Goal: Task Accomplishment & Management: Manage account settings

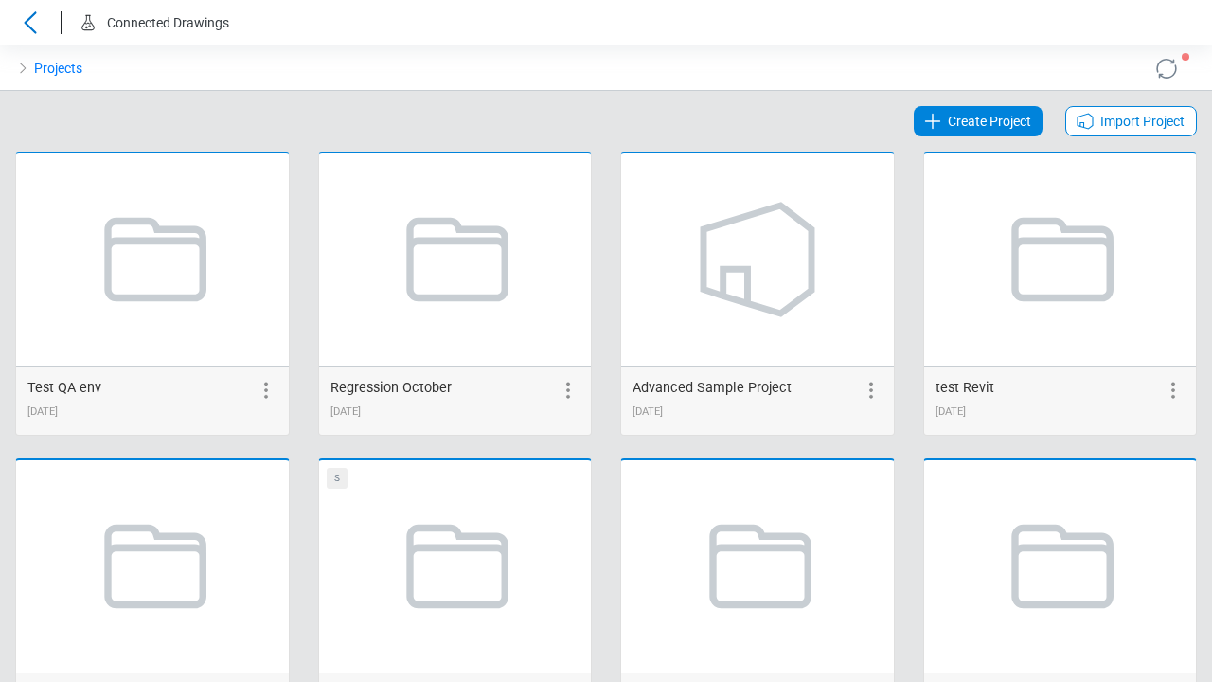
click at [980, 121] on span "Create Project" at bounding box center [989, 121] width 83 height 23
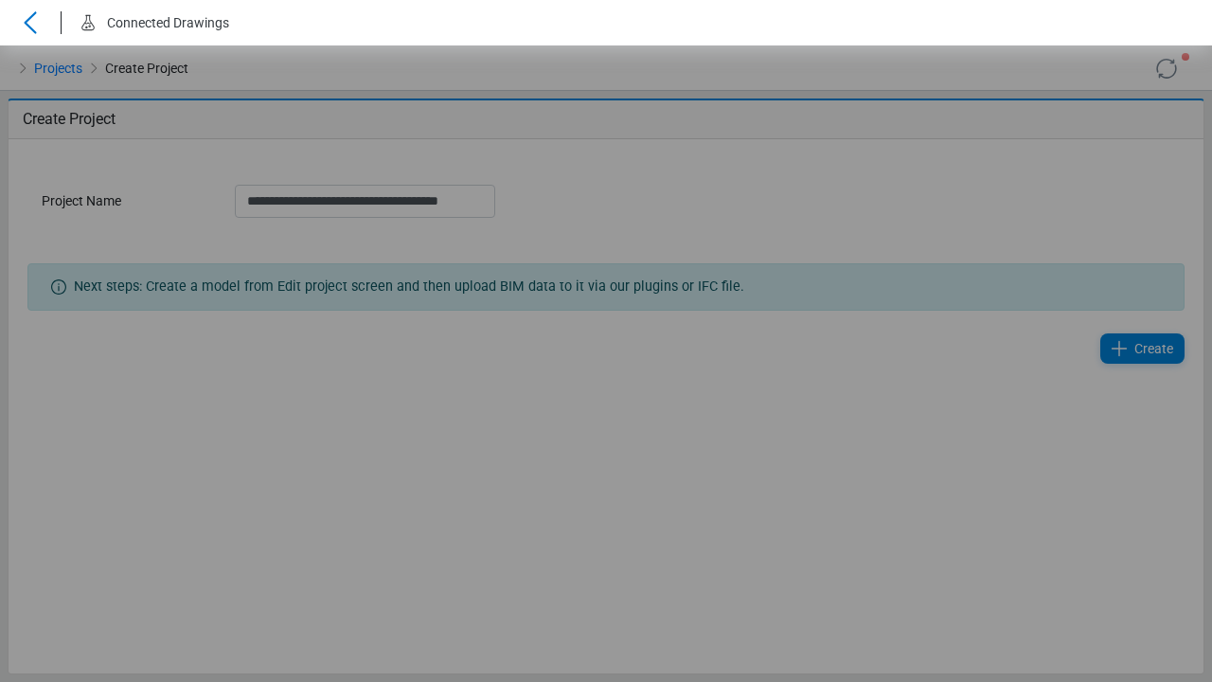
scroll to position [0, 7]
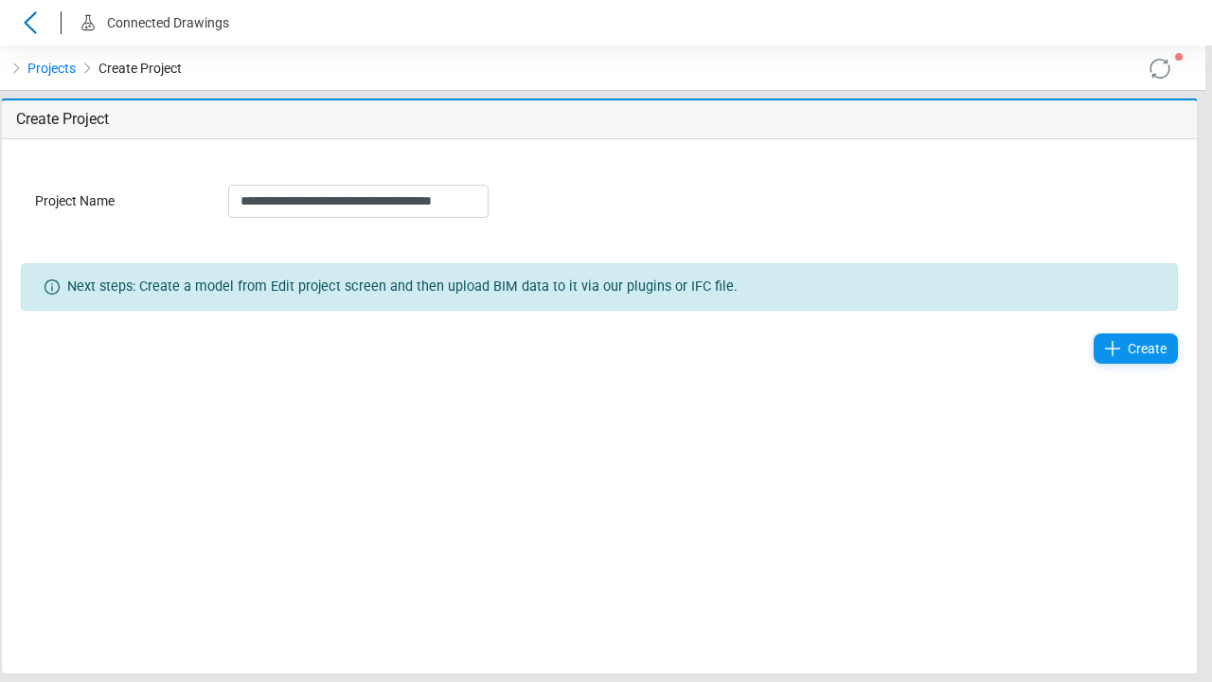
type input "**********"
click at [1143, 348] on span "Create" at bounding box center [1147, 348] width 39 height 23
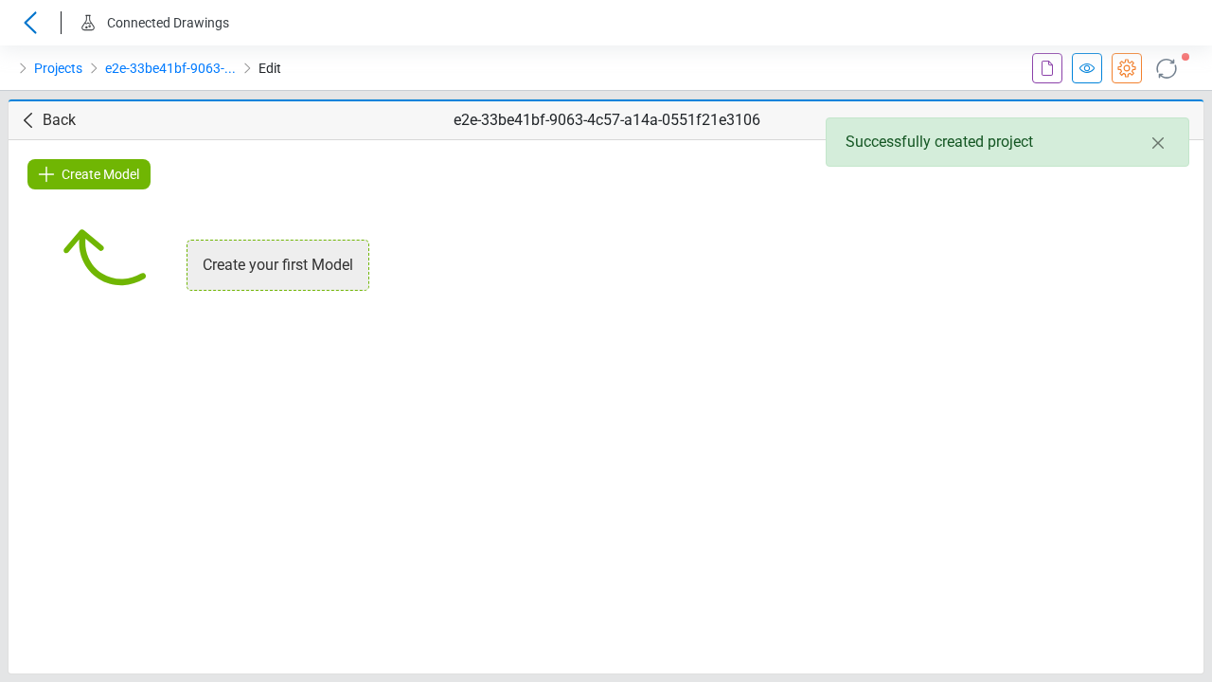
click at [89, 174] on span "Create Model" at bounding box center [101, 174] width 78 height 23
type input "**********"
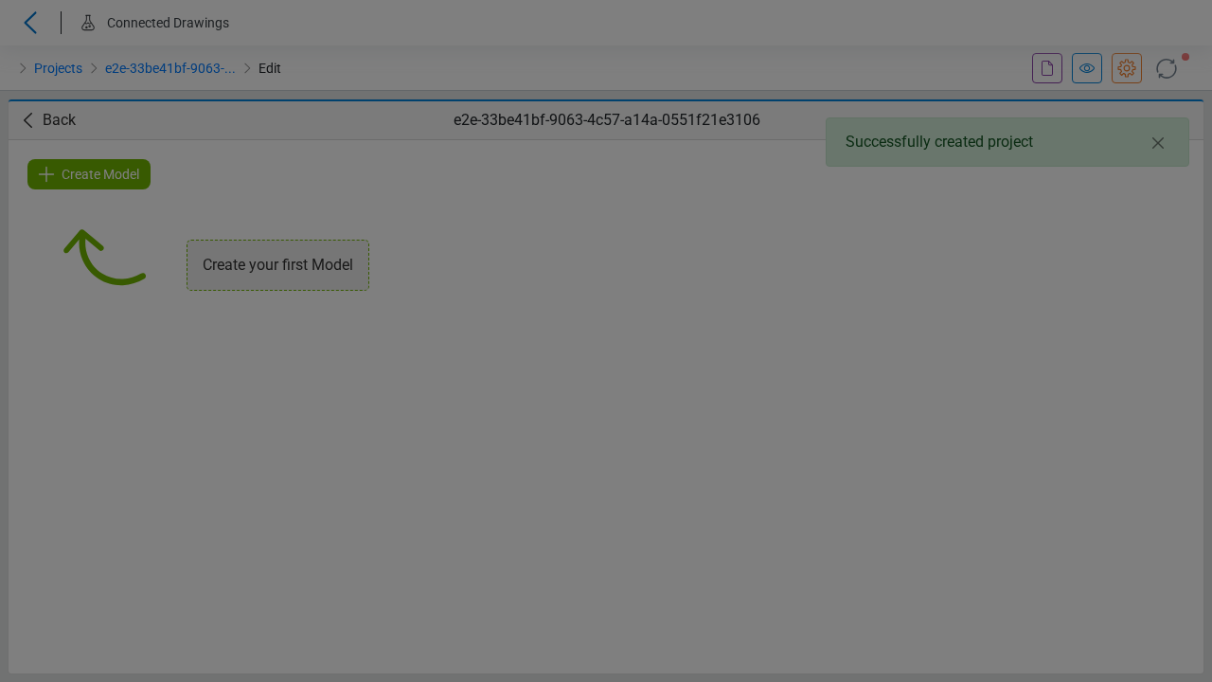
click at [790, 273] on span "Create" at bounding box center [800, 272] width 39 height 23
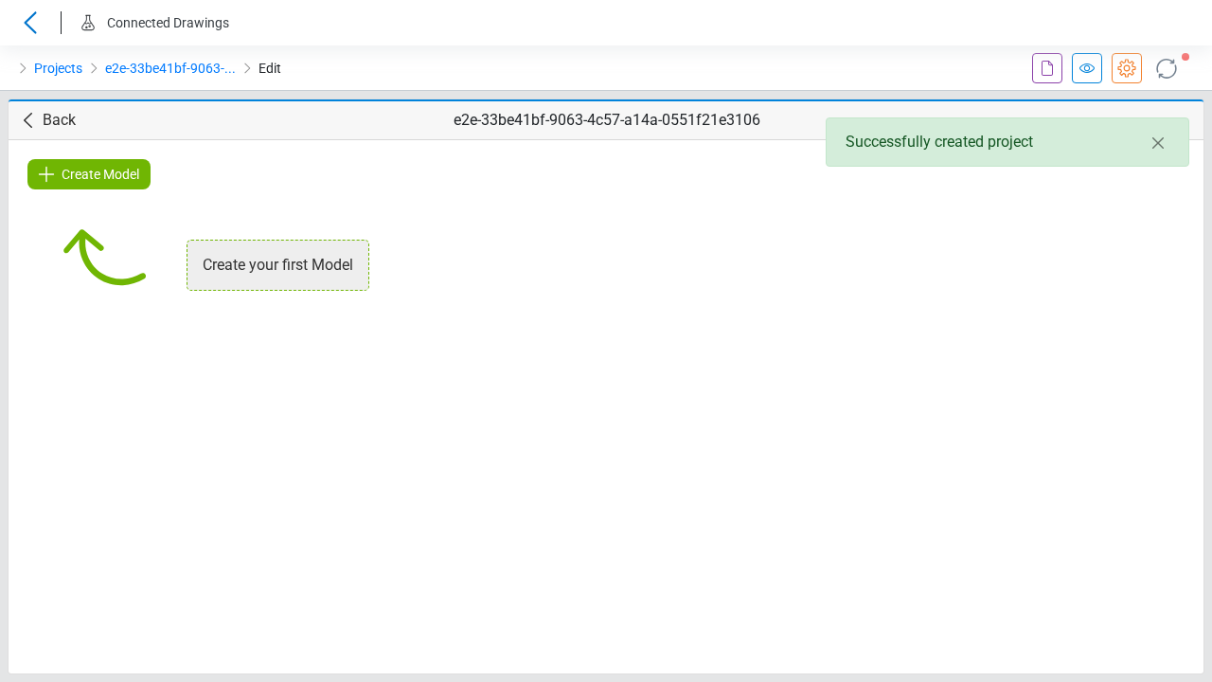
click at [1087, 68] on icon at bounding box center [1087, 68] width 23 height 23
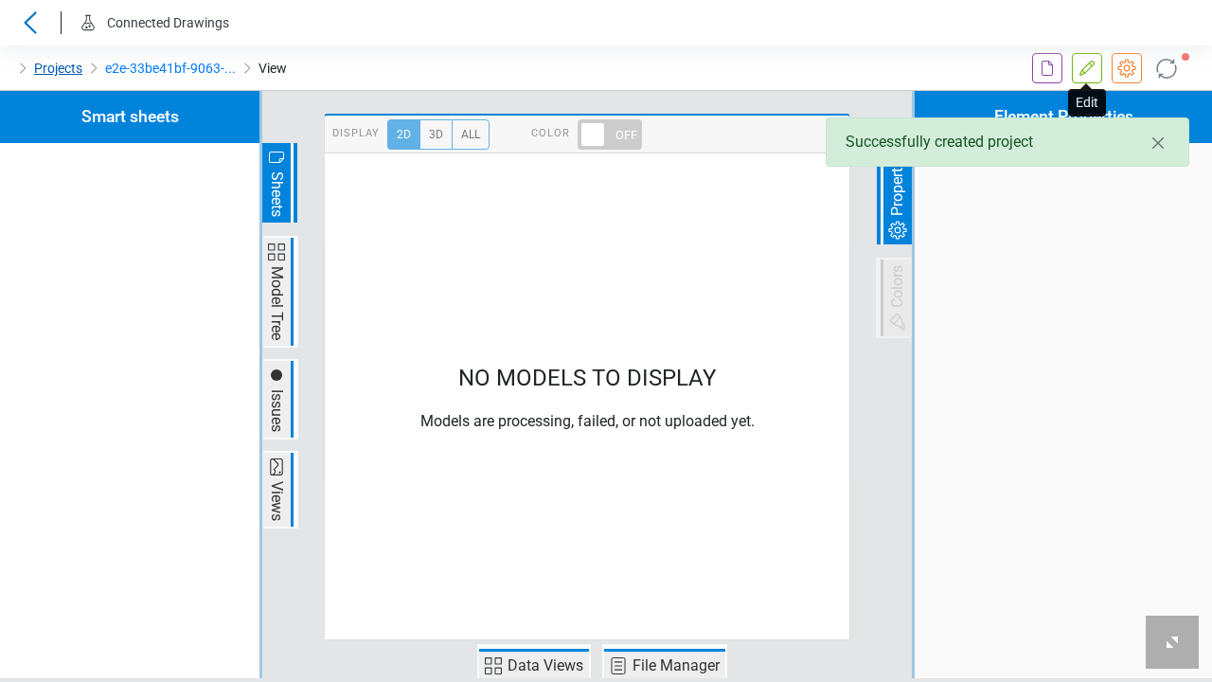
click at [57, 68] on link "Projects" at bounding box center [58, 68] width 48 height 23
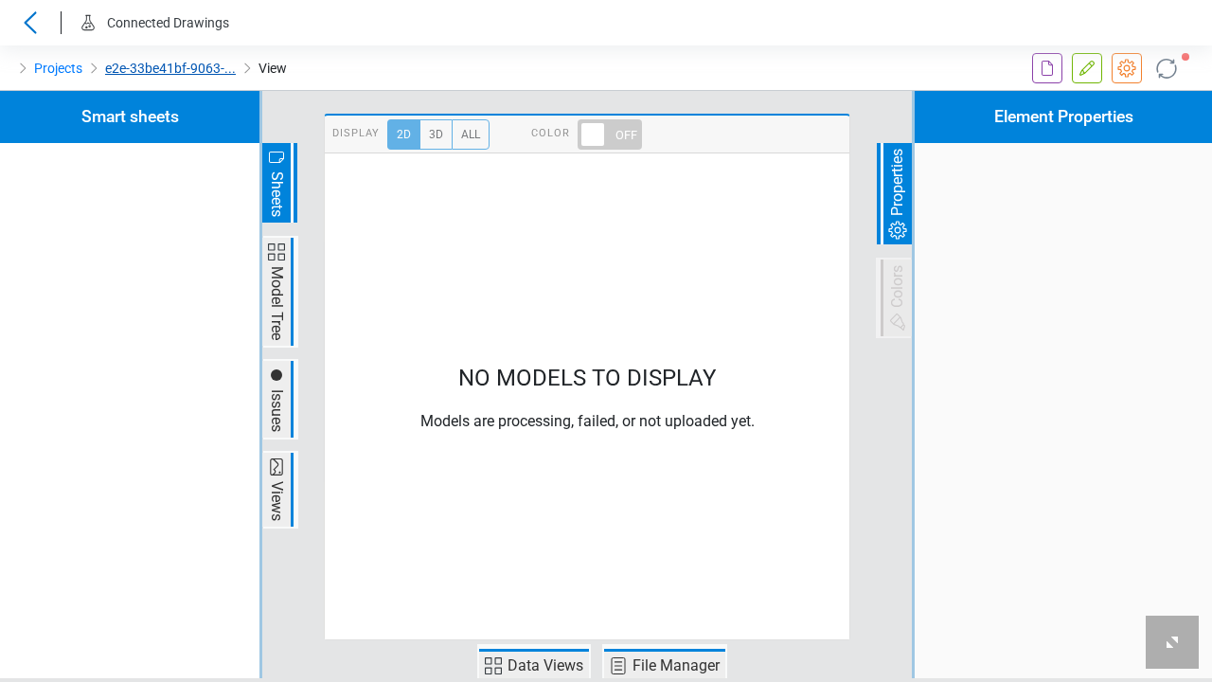
click at [169, 68] on link "e2e-33be41bf-9063-..." at bounding box center [170, 68] width 131 height 23
click at [1047, 68] on icon at bounding box center [1047, 68] width 23 height 23
click at [1087, 68] on icon at bounding box center [1087, 68] width 23 height 23
click at [1127, 68] on icon at bounding box center [1126, 68] width 23 height 23
click at [1167, 68] on icon at bounding box center [1166, 68] width 30 height 30
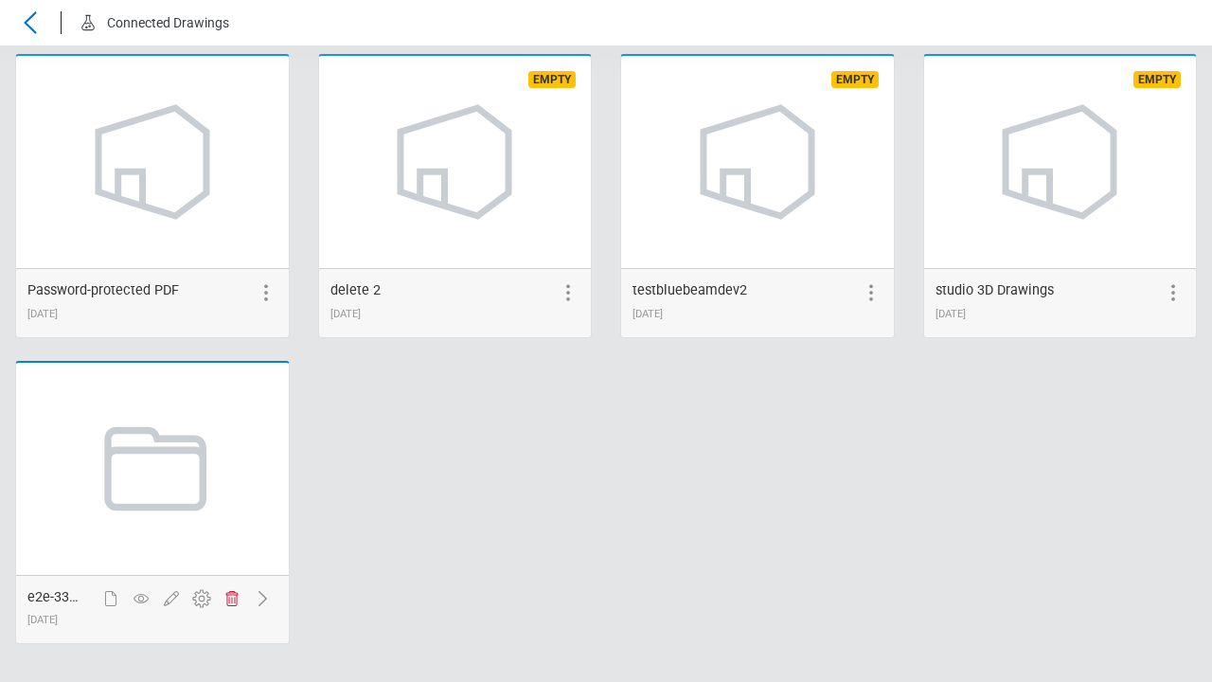
click at [231, 599] on icon at bounding box center [232, 598] width 23 height 23
click at [764, 180] on span "Delete" at bounding box center [765, 168] width 36 height 23
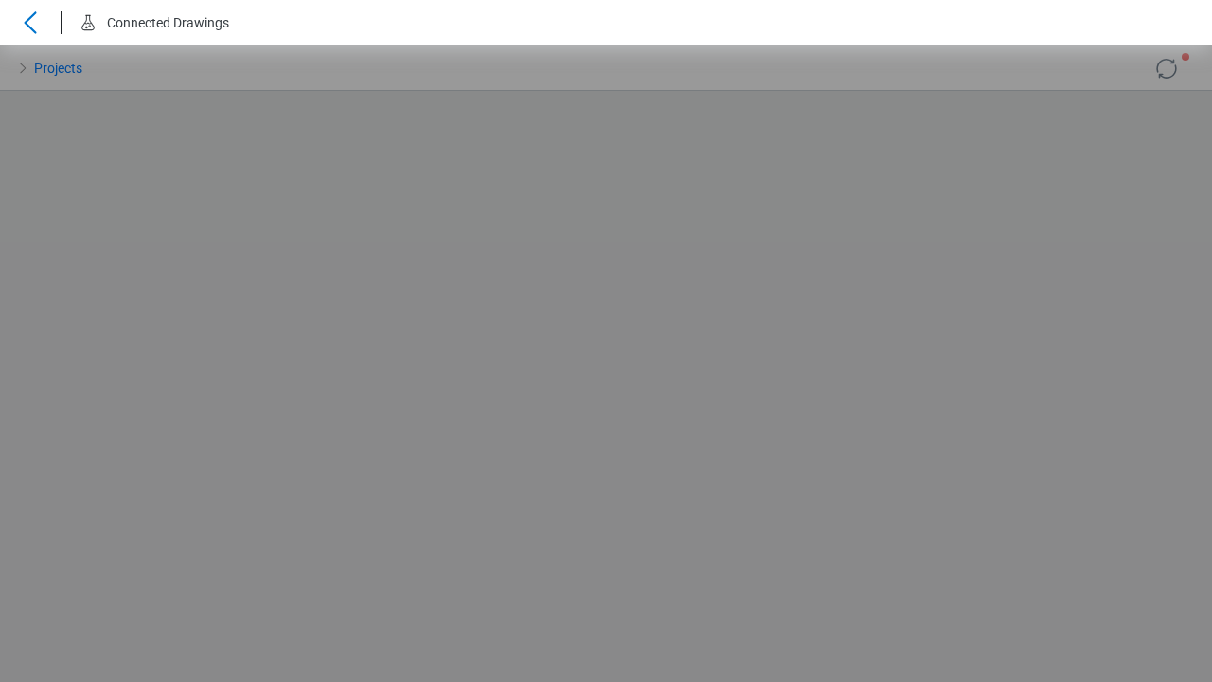
scroll to position [0, 0]
